Goal: Task Accomplishment & Management: Manage account settings

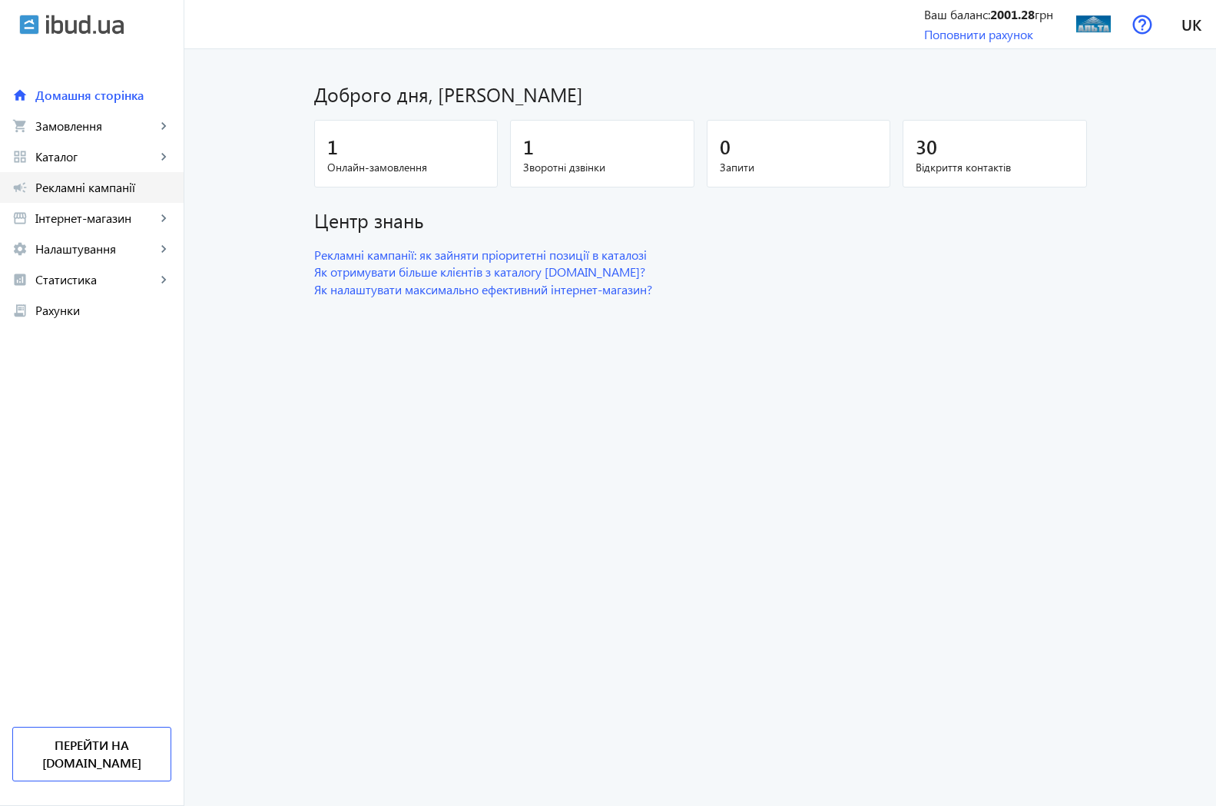
click at [113, 187] on span "Рекламні кампанії" at bounding box center [103, 187] width 136 height 15
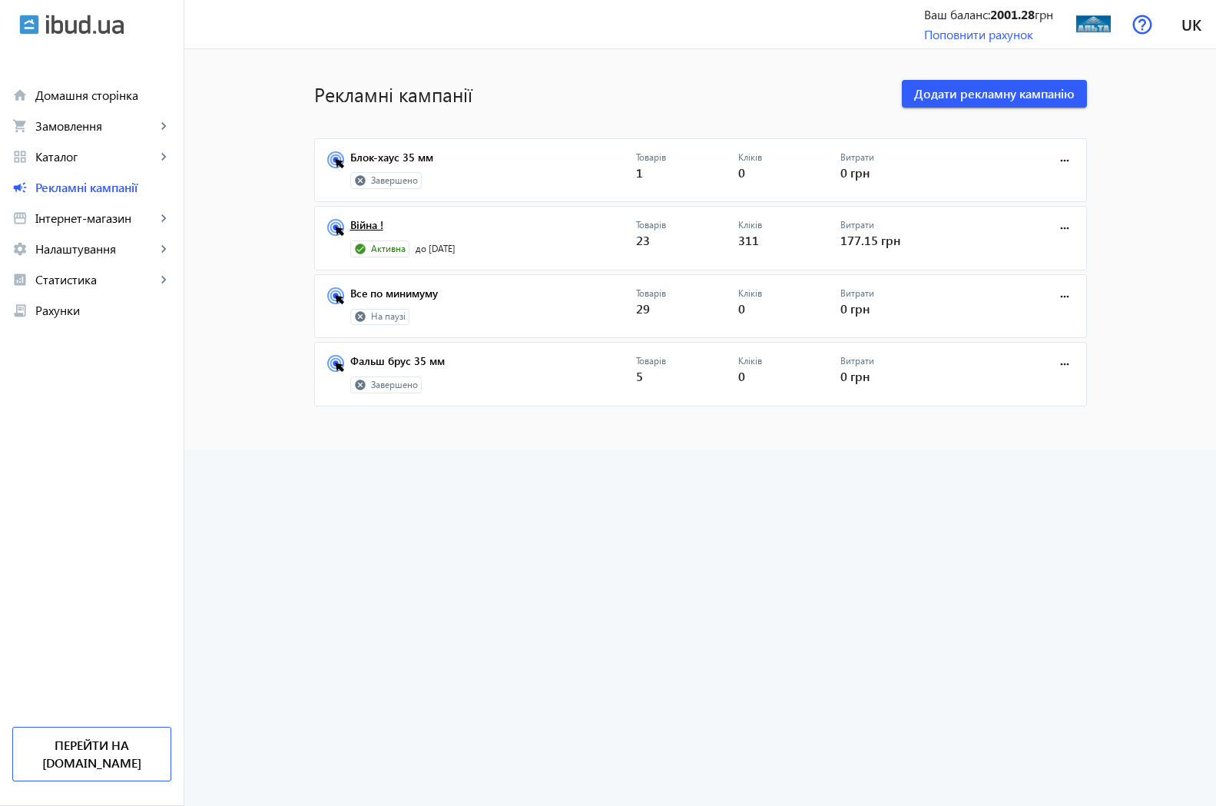
click at [352, 231] on link "Війна !" at bounding box center [493, 230] width 286 height 22
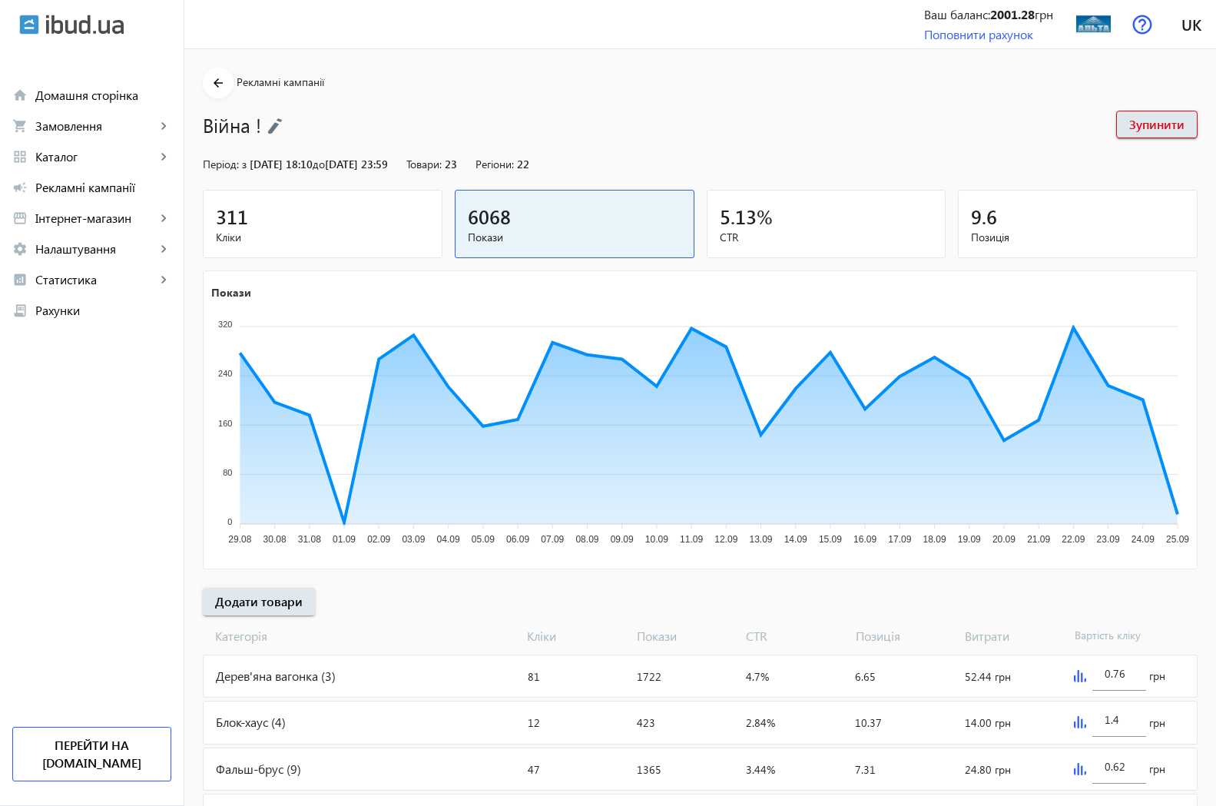
click at [224, 230] on span "Кліки" at bounding box center [322, 237] width 213 height 15
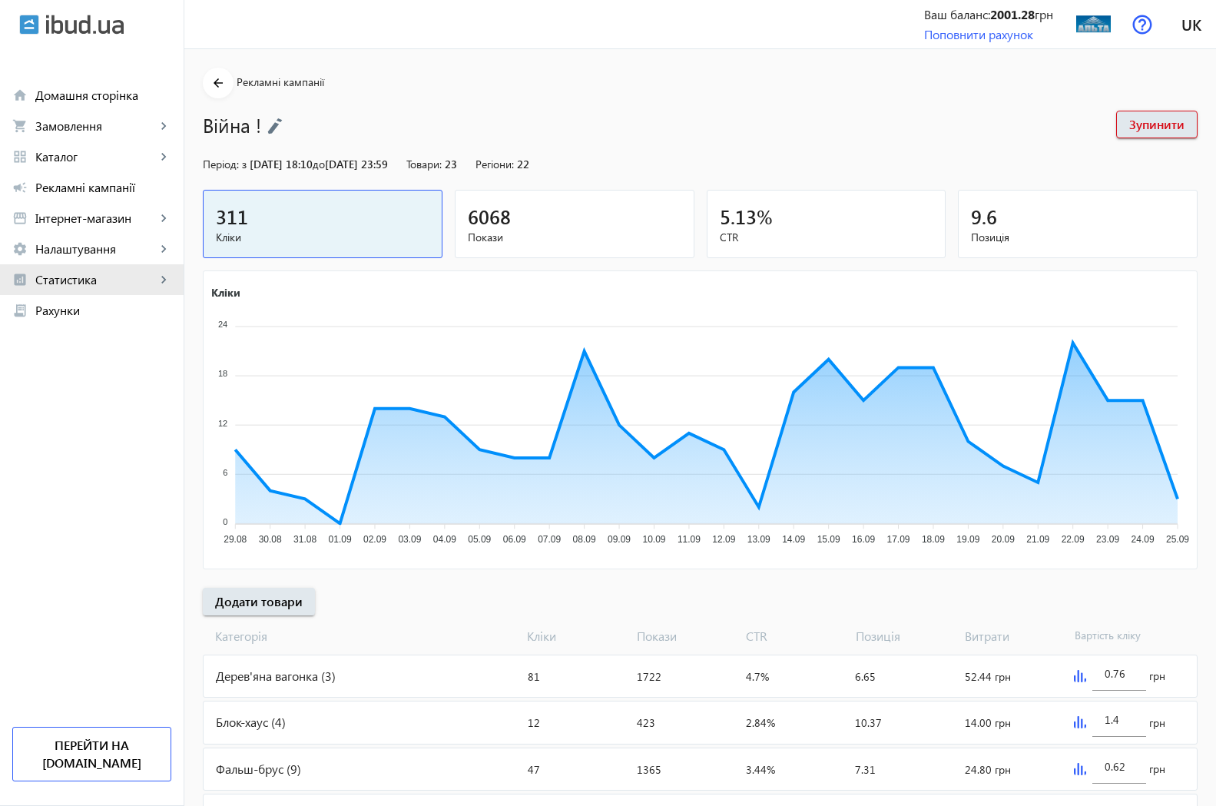
click at [85, 281] on span "Статистика" at bounding box center [95, 279] width 121 height 15
click at [81, 308] on span "Огляд" at bounding box center [111, 310] width 119 height 15
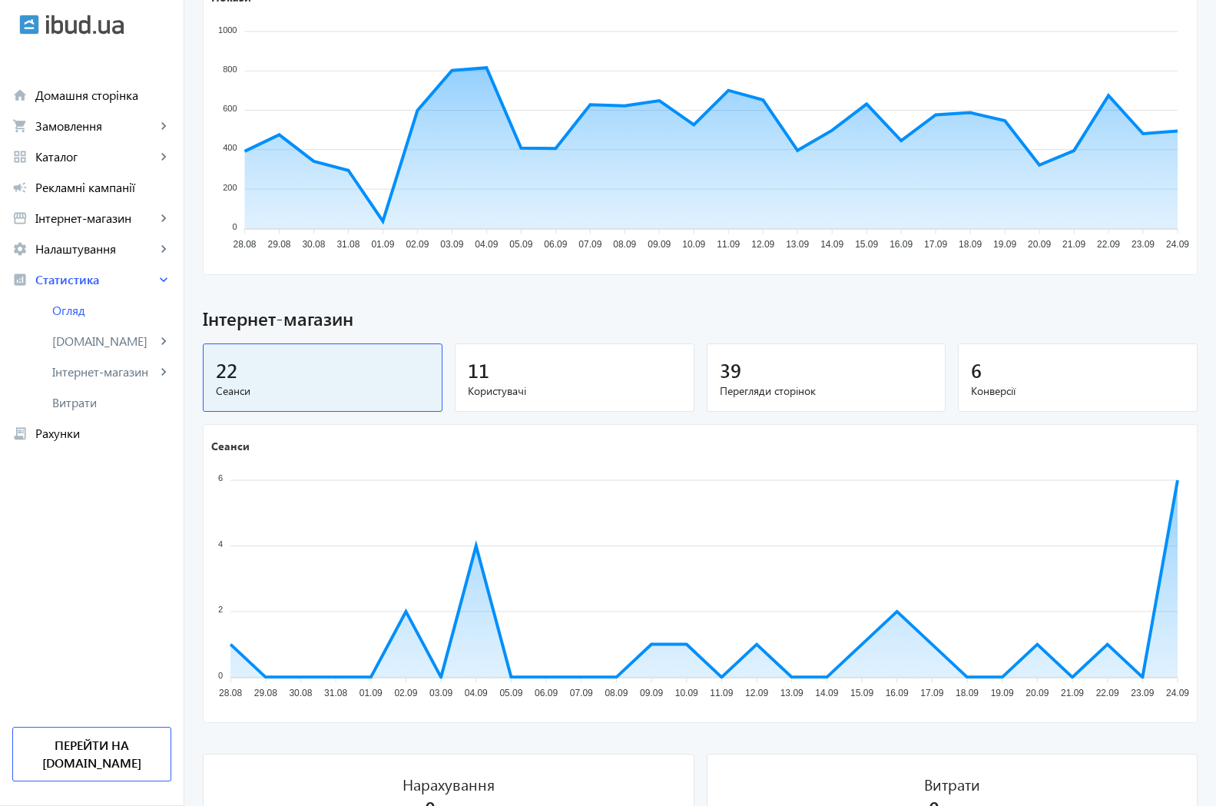
scroll to position [705, 0]
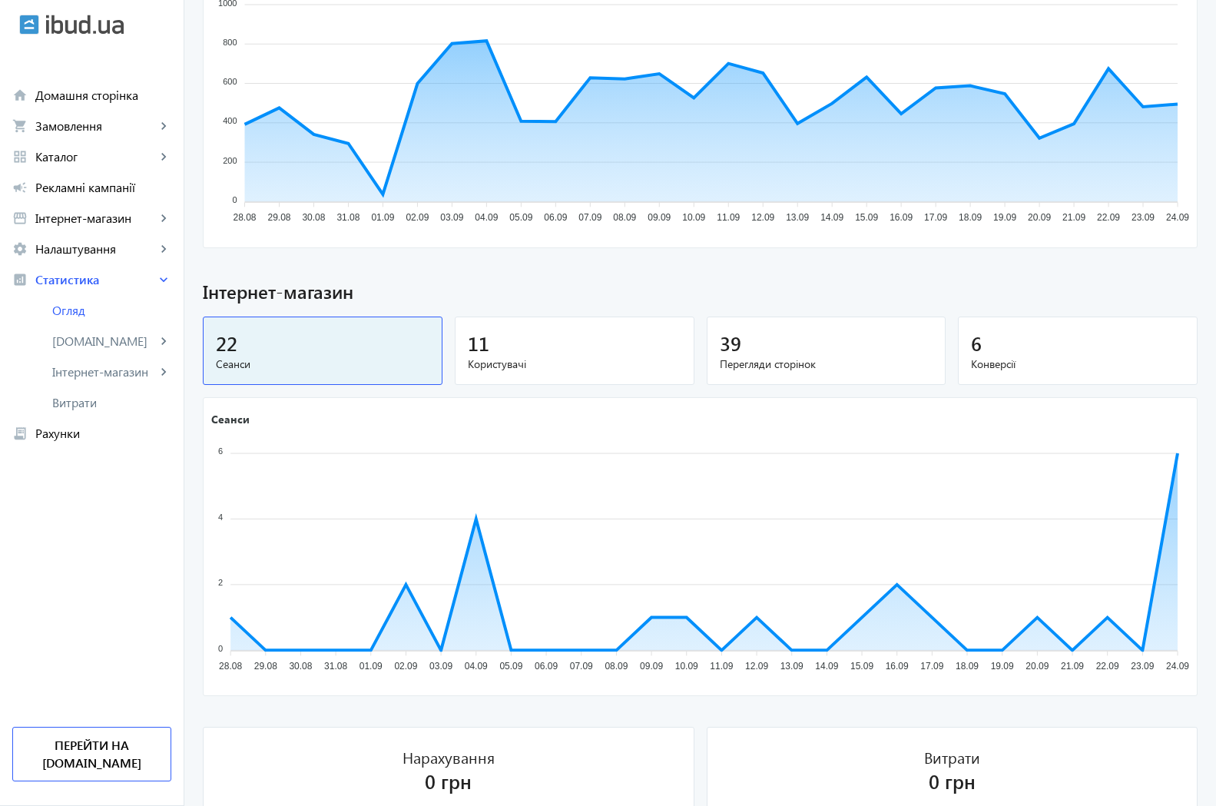
click at [468, 360] on span "Користувачі" at bounding box center [574, 363] width 213 height 15
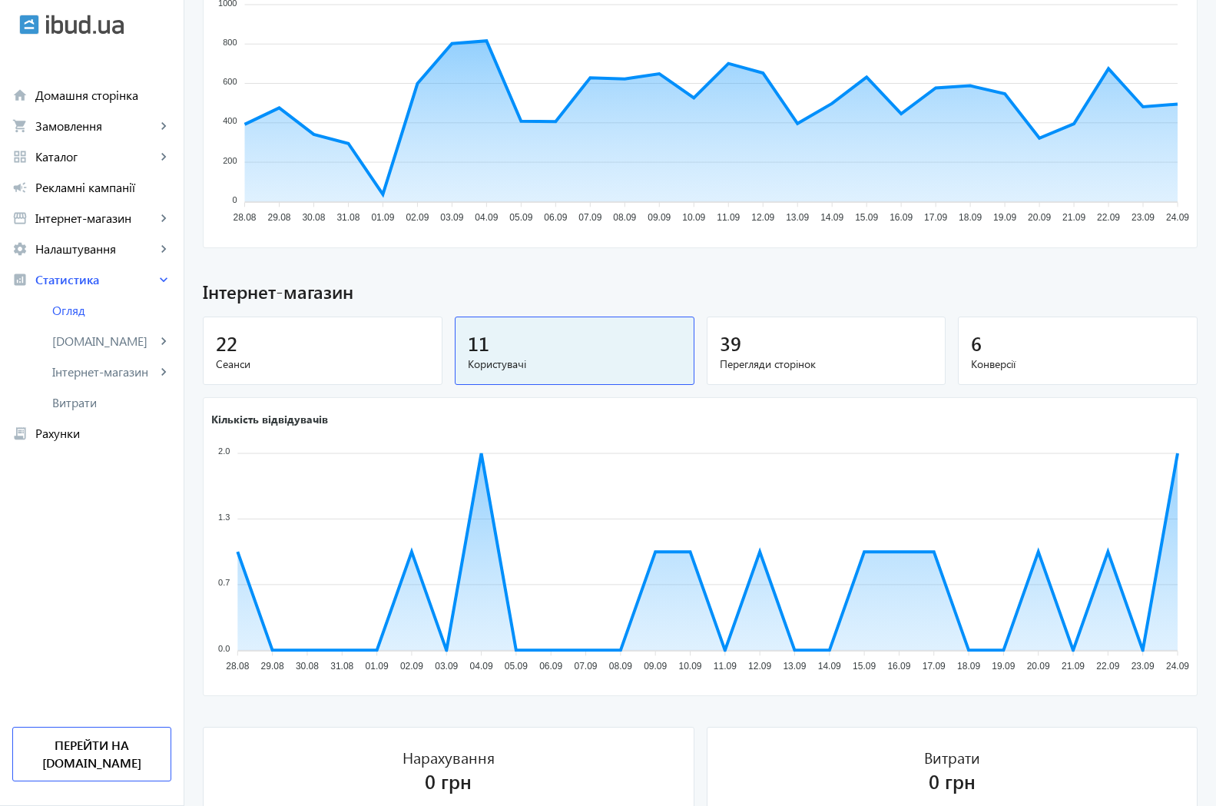
click at [727, 347] on span "39" at bounding box center [731, 342] width 22 height 25
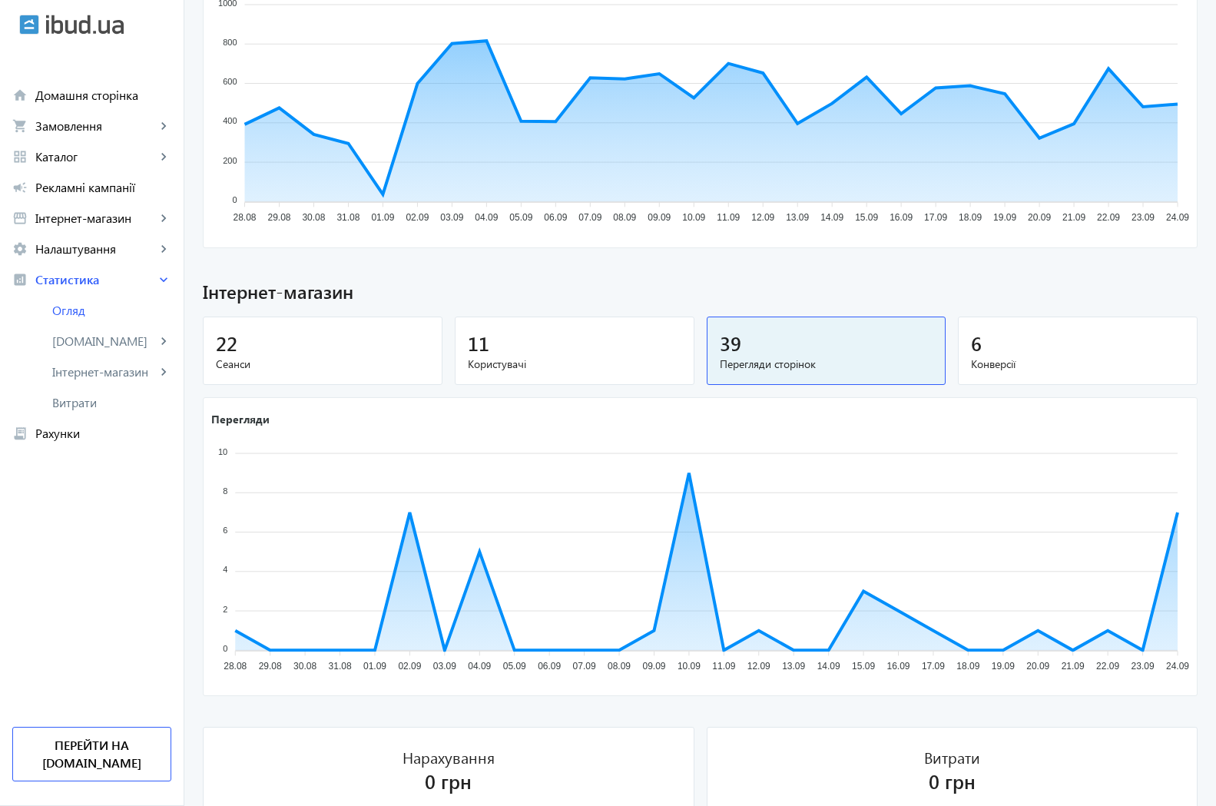
click at [218, 343] on span "22" at bounding box center [227, 342] width 22 height 25
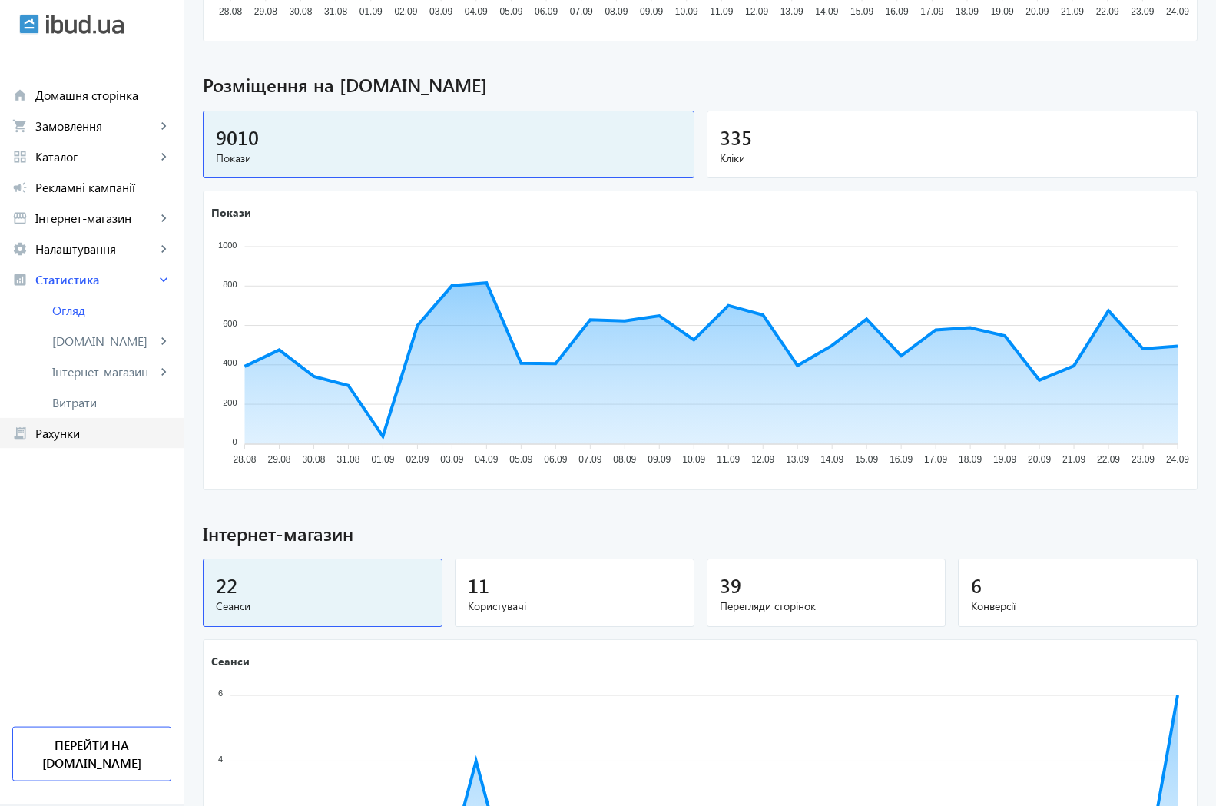
scroll to position [462, 0]
click at [104, 194] on span "Рекламні кампанії" at bounding box center [103, 187] width 136 height 15
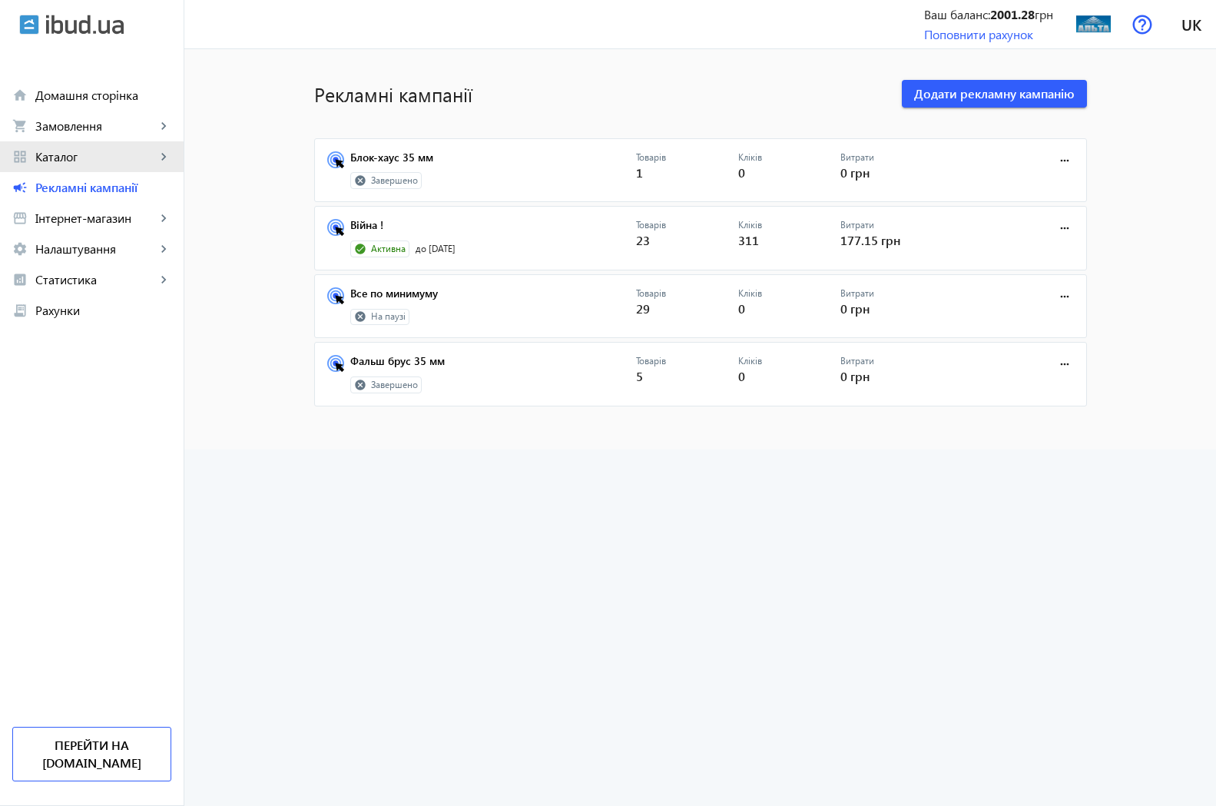
click at [74, 160] on span "Каталог" at bounding box center [95, 156] width 121 height 15
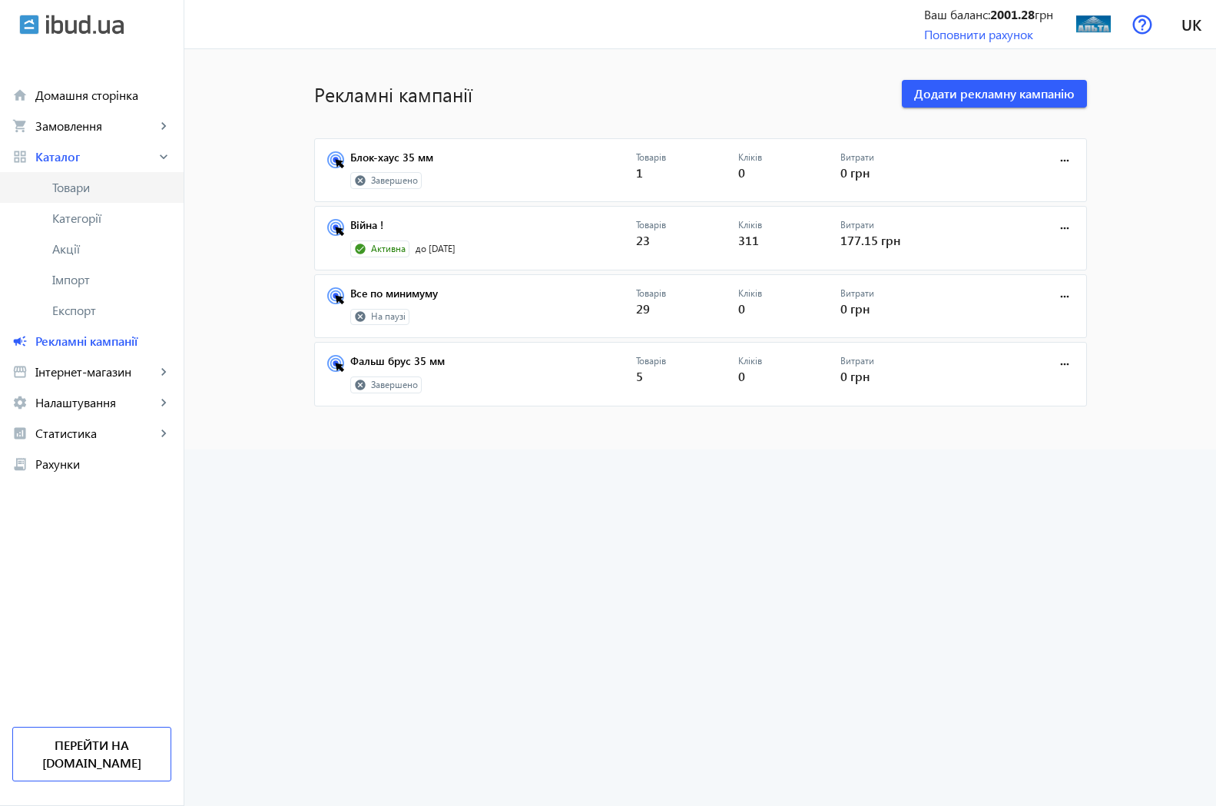
click at [86, 187] on span "Товари" at bounding box center [111, 187] width 119 height 15
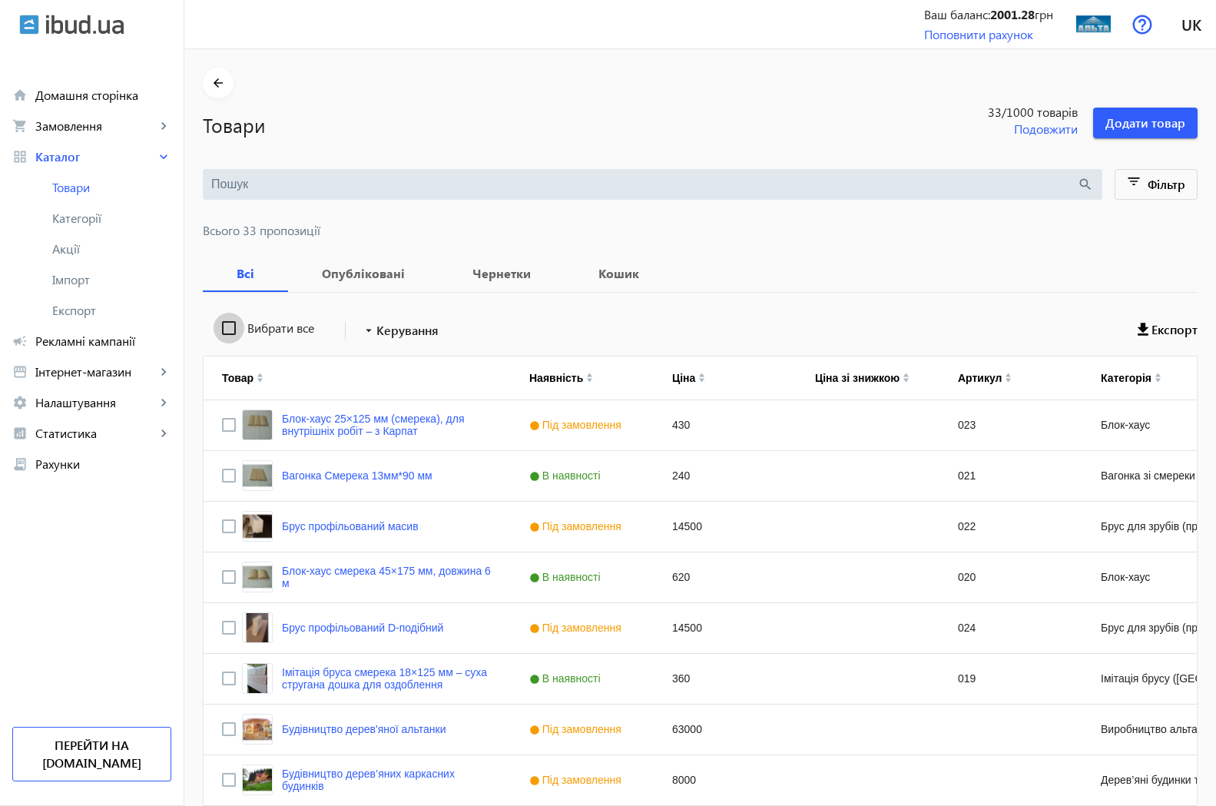
click at [216, 328] on input "Вибрати все" at bounding box center [228, 328] width 31 height 31
checkbox input "true"
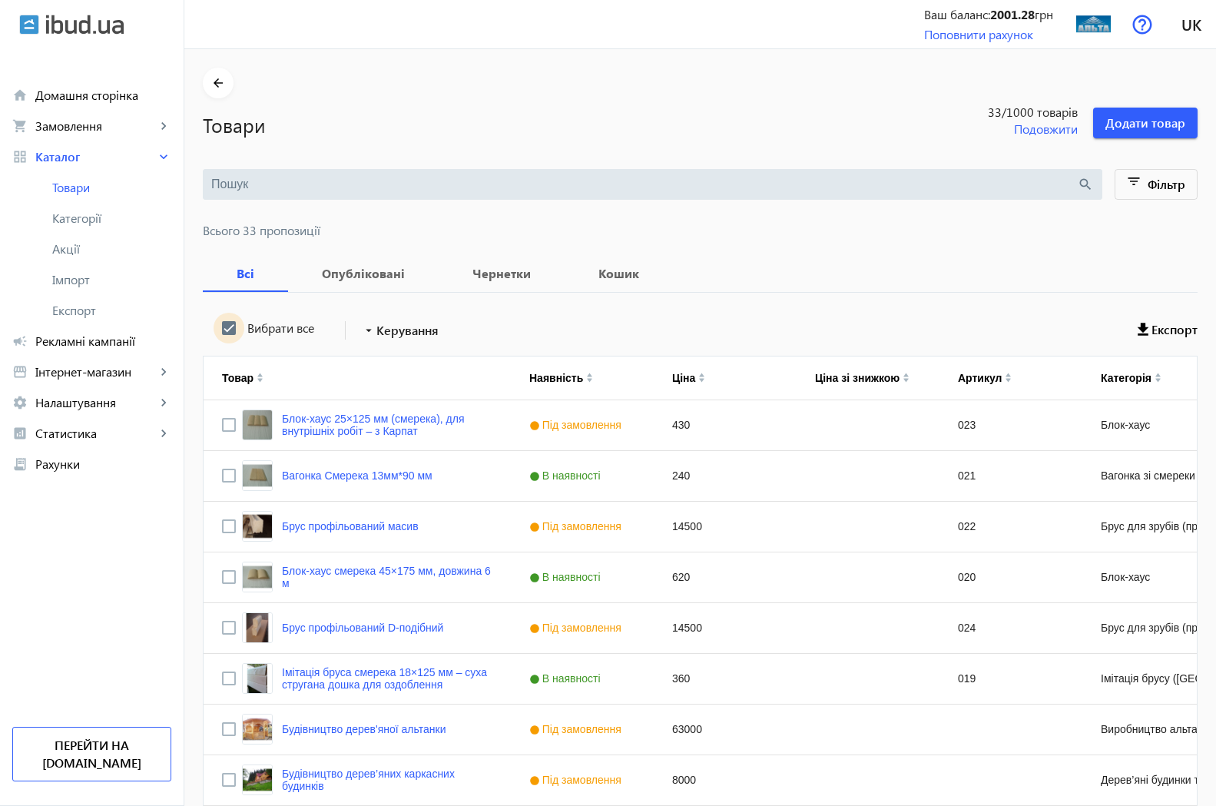
checkbox input "true"
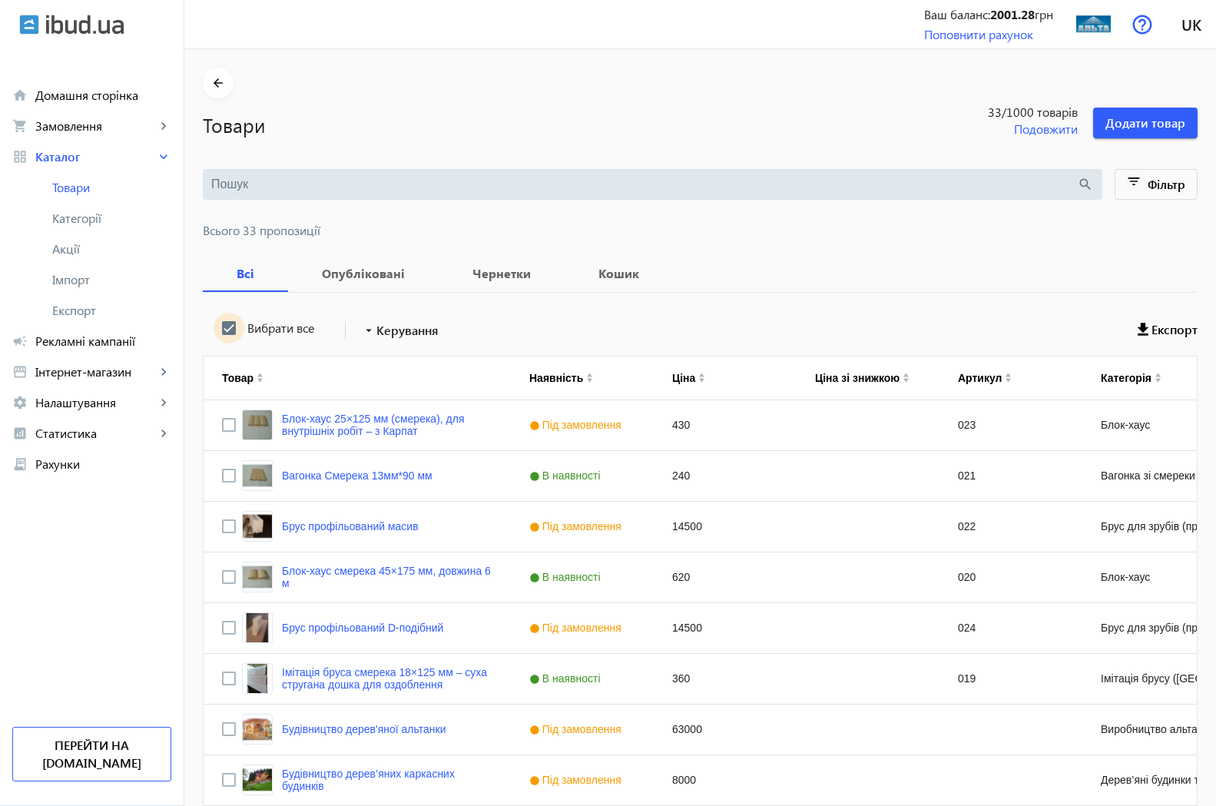
checkbox input "true"
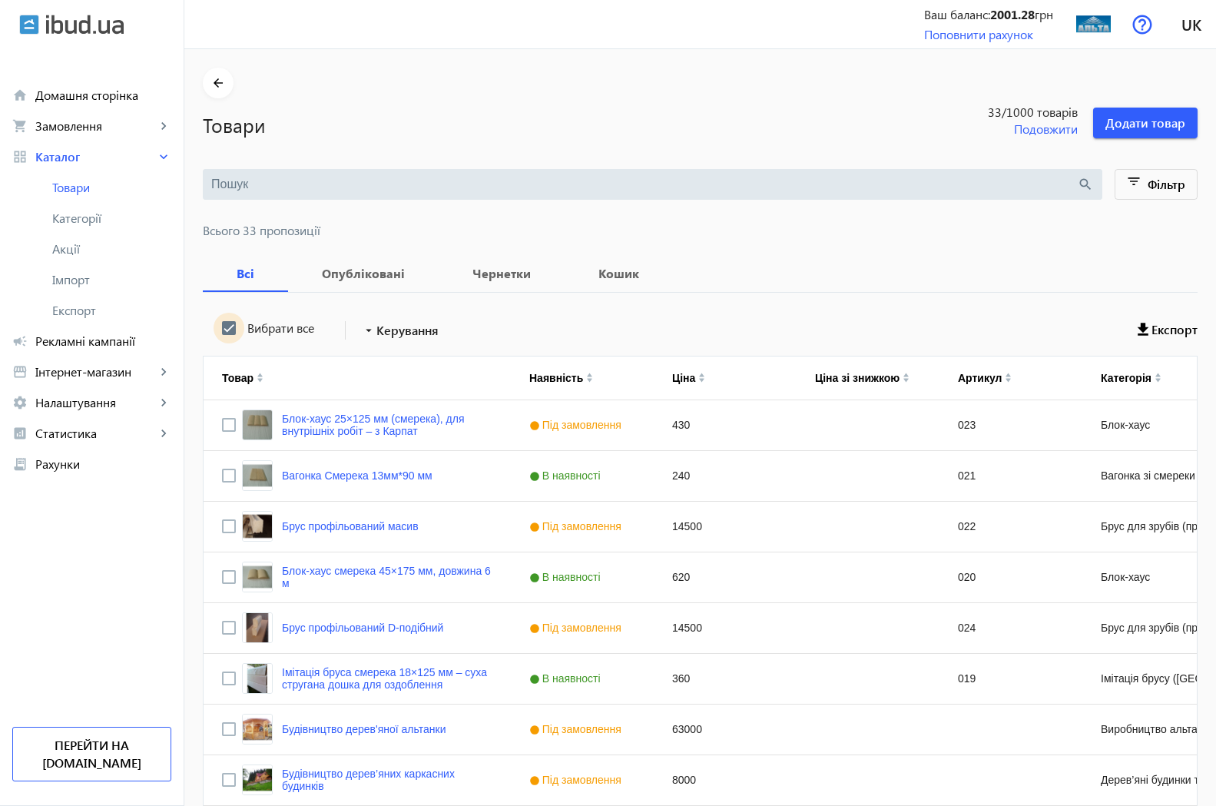
checkbox input "true"
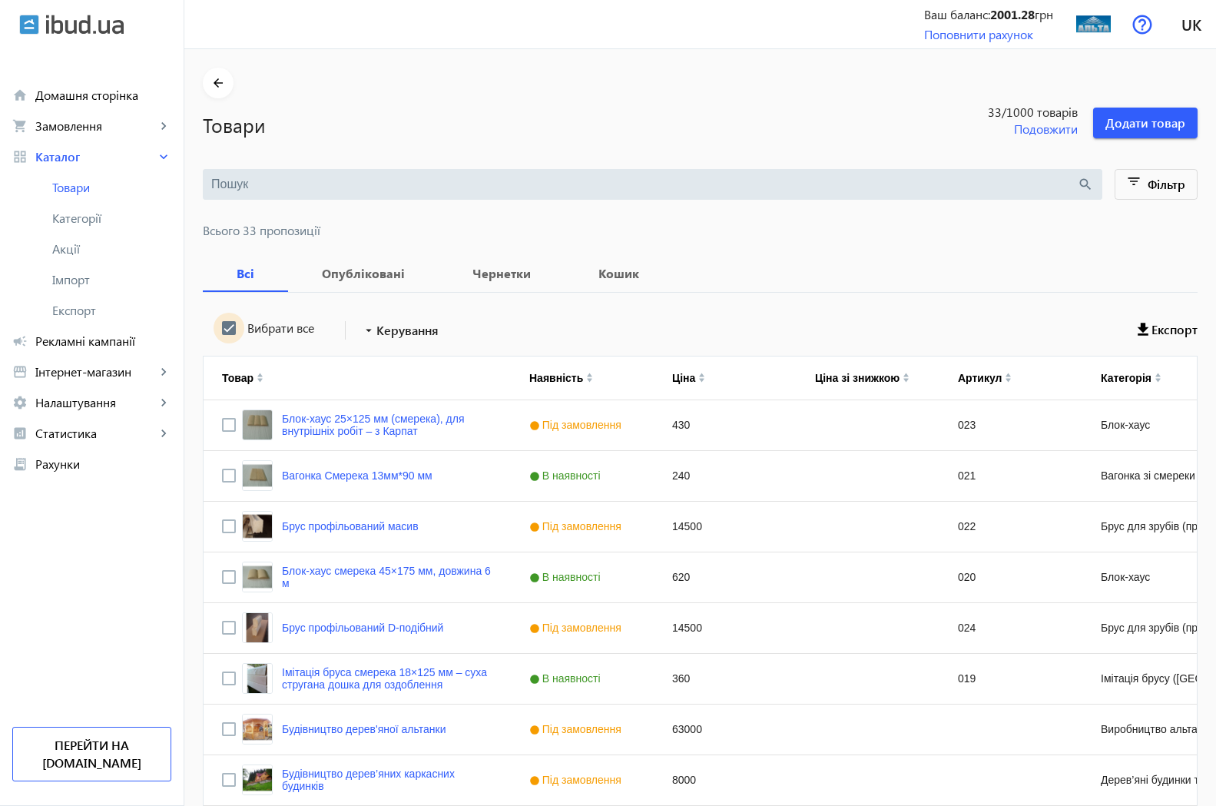
checkbox input "true"
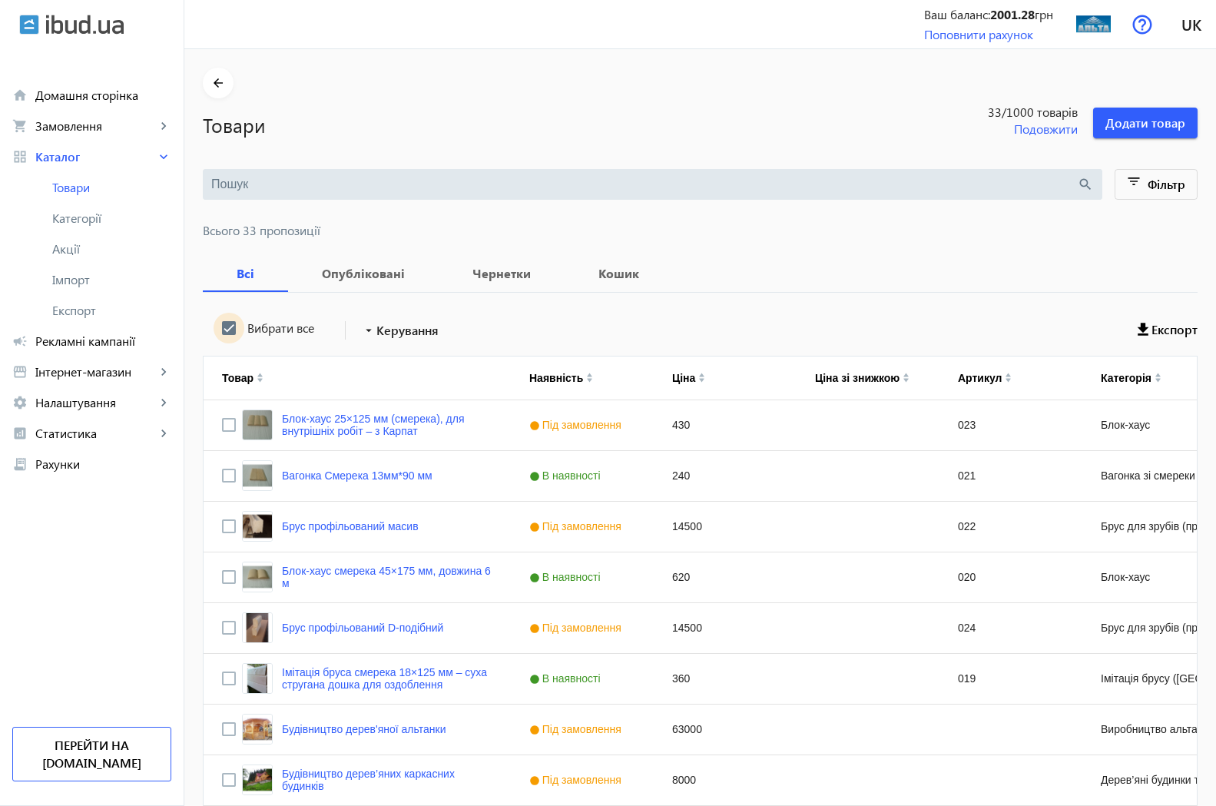
checkbox input "true"
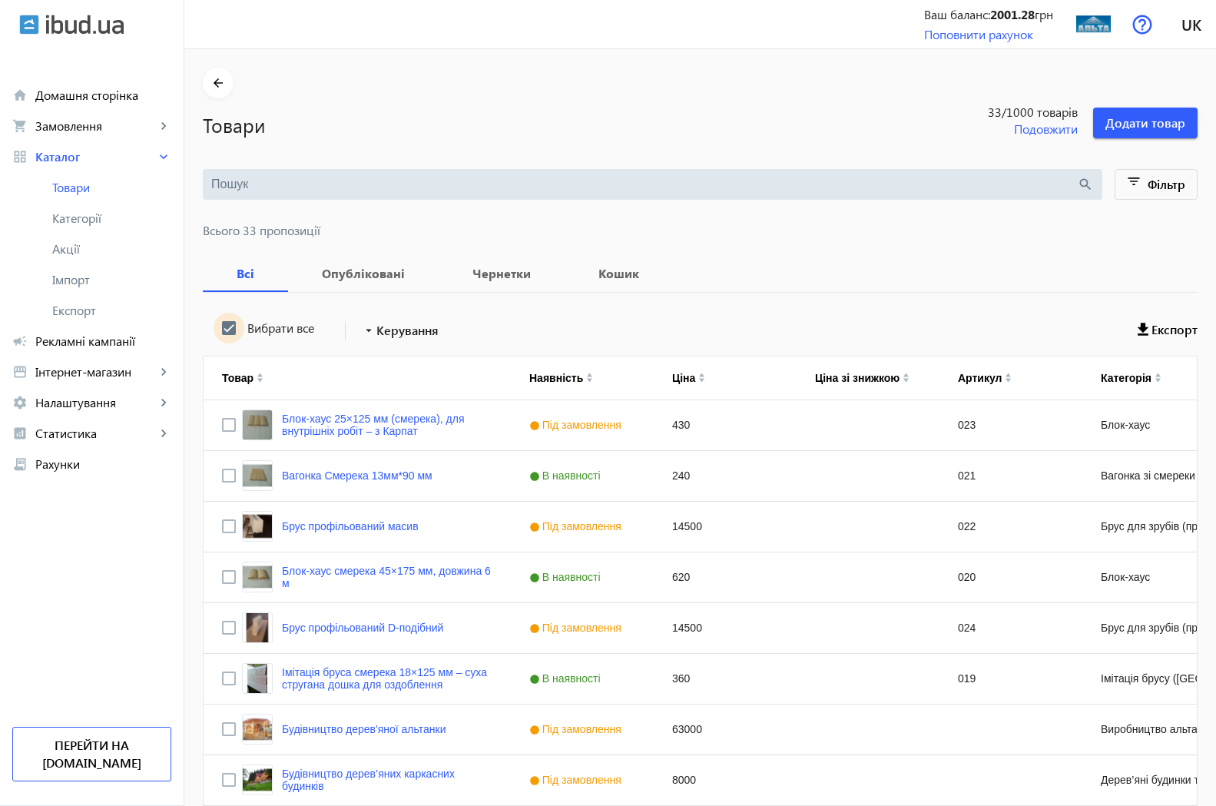
checkbox input "true"
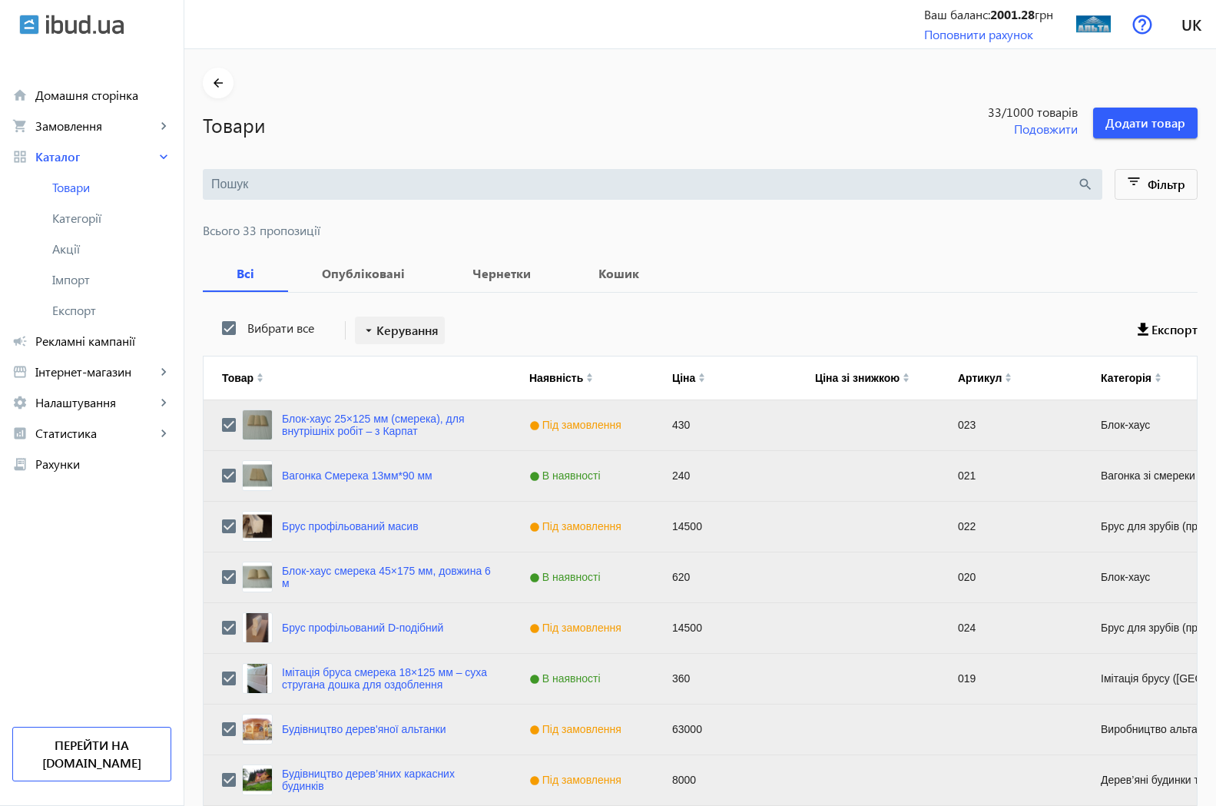
click at [397, 330] on span "Керування" at bounding box center [407, 330] width 62 height 18
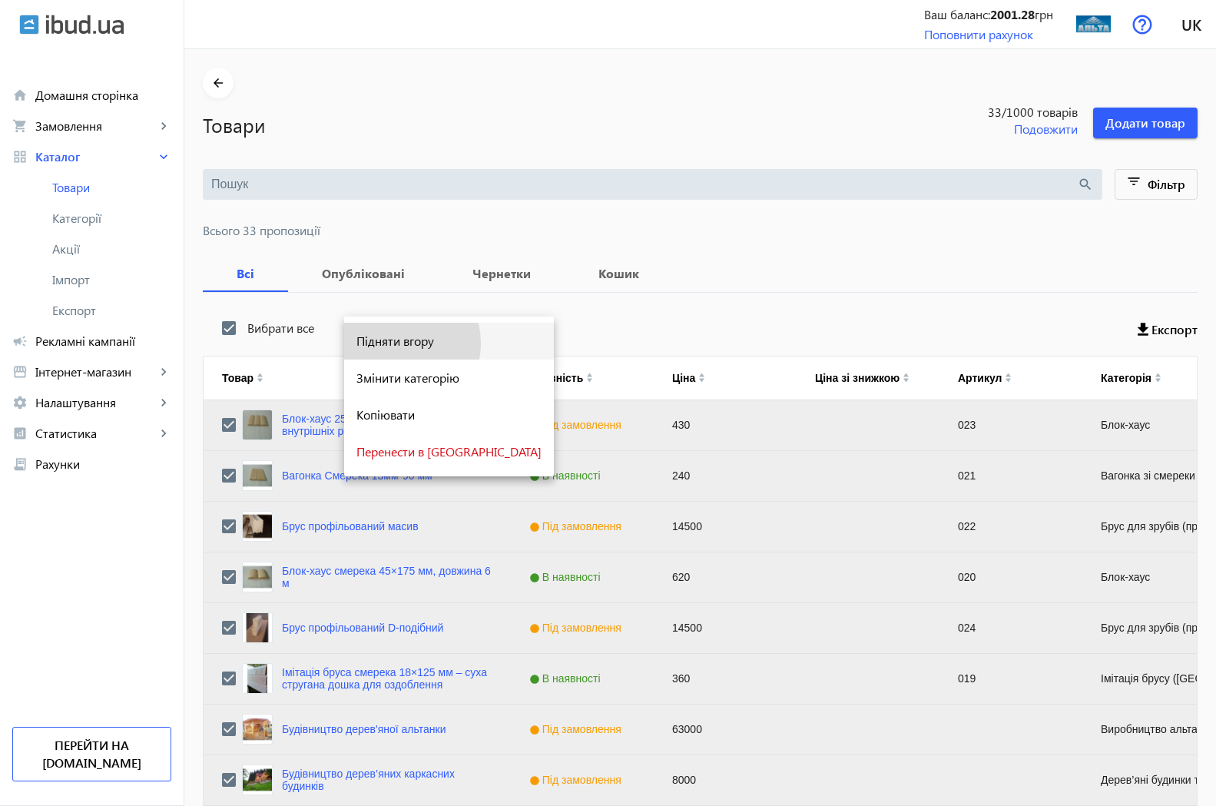
click at [398, 343] on span "Підняти вгору" at bounding box center [448, 341] width 185 height 12
